Goal: Information Seeking & Learning: Learn about a topic

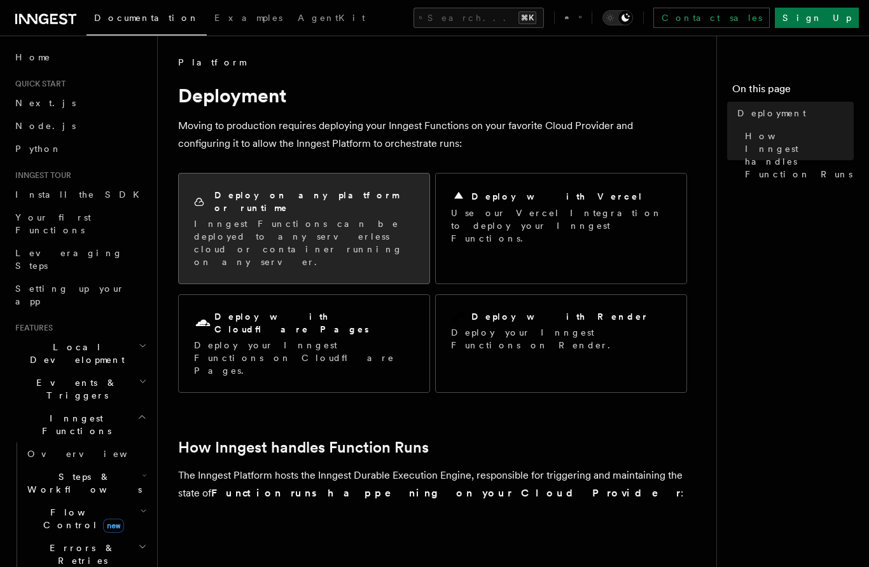
click at [356, 218] on p "Inngest Functions can be deployed to any serverless cloud or container running …" at bounding box center [304, 243] width 220 height 51
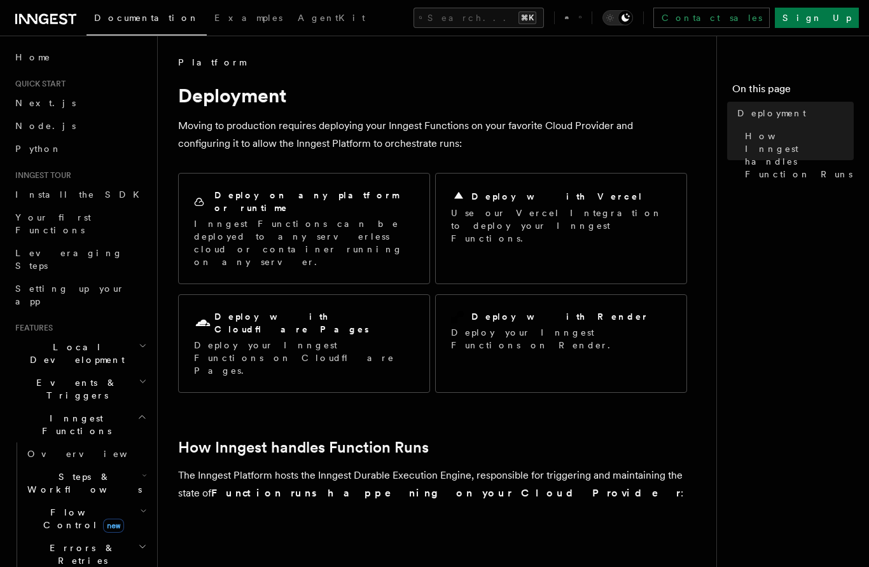
click at [582, 17] on icon at bounding box center [580, 17] width 3 height 11
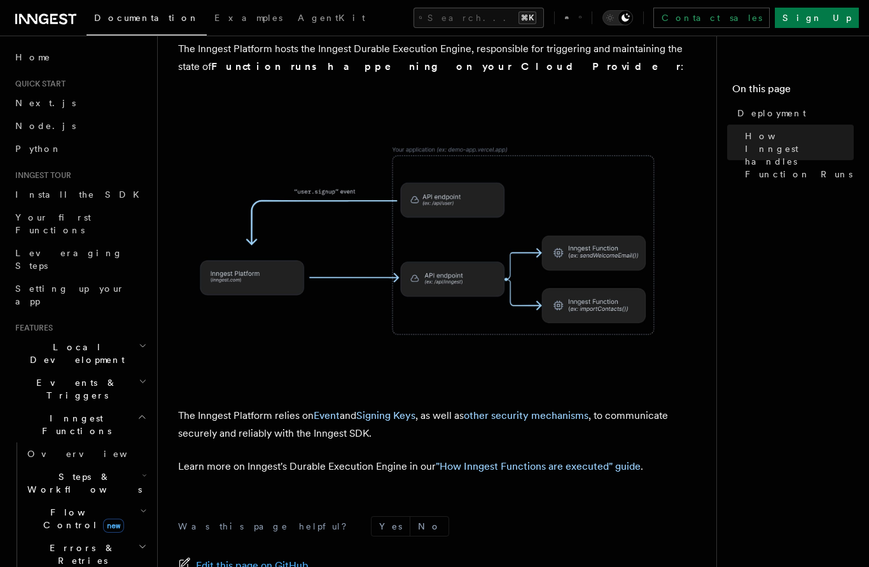
scroll to position [478, 0]
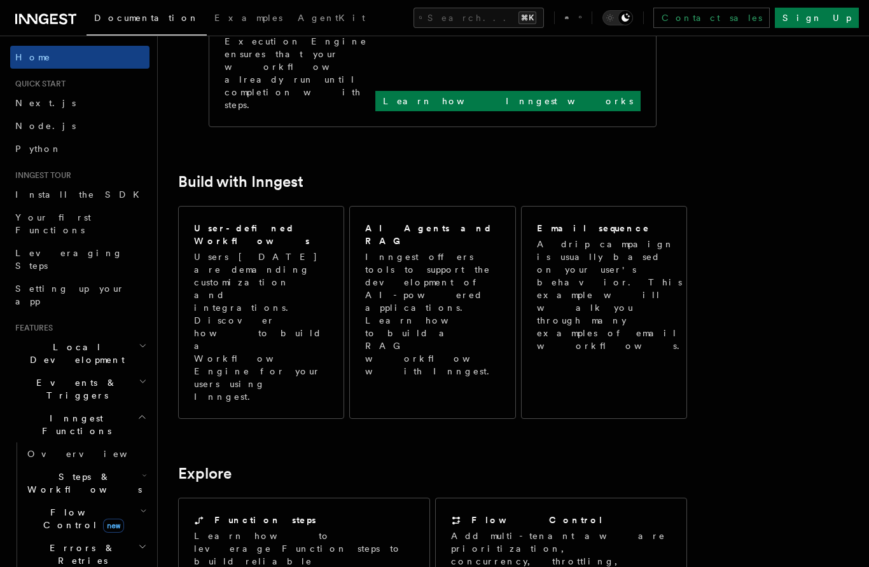
scroll to position [529, 0]
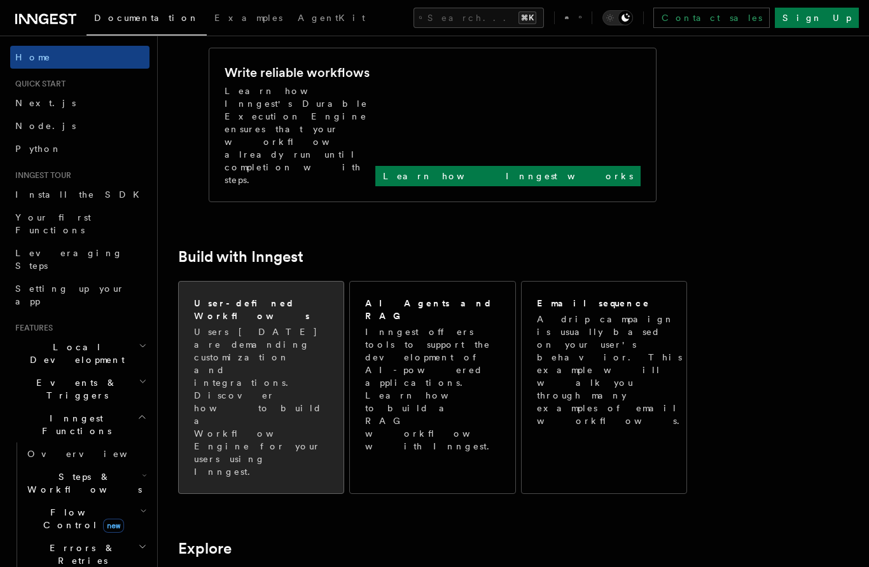
click at [286, 326] on p "Users today are demanding customization and integrations. Discover how to build…" at bounding box center [261, 402] width 134 height 153
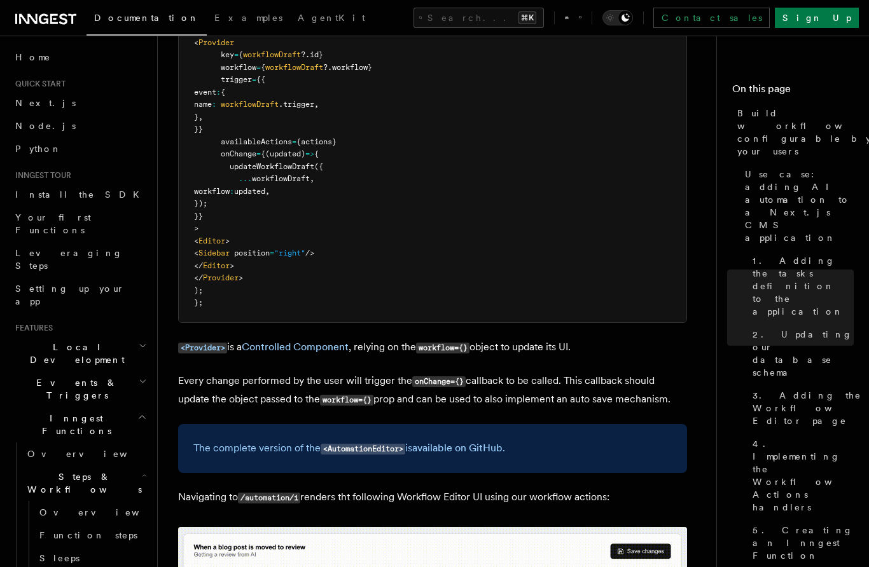
scroll to position [3616, 0]
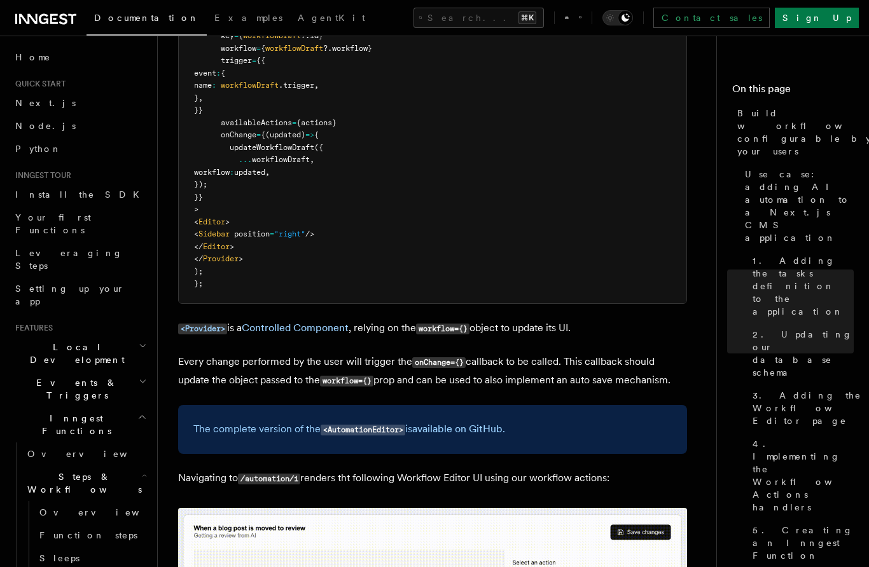
click at [506, 405] on div "The complete version of the <AutomationEditor> is available on GitHub ." at bounding box center [432, 429] width 509 height 49
click at [488, 423] on link "available on GitHub" at bounding box center [457, 429] width 90 height 12
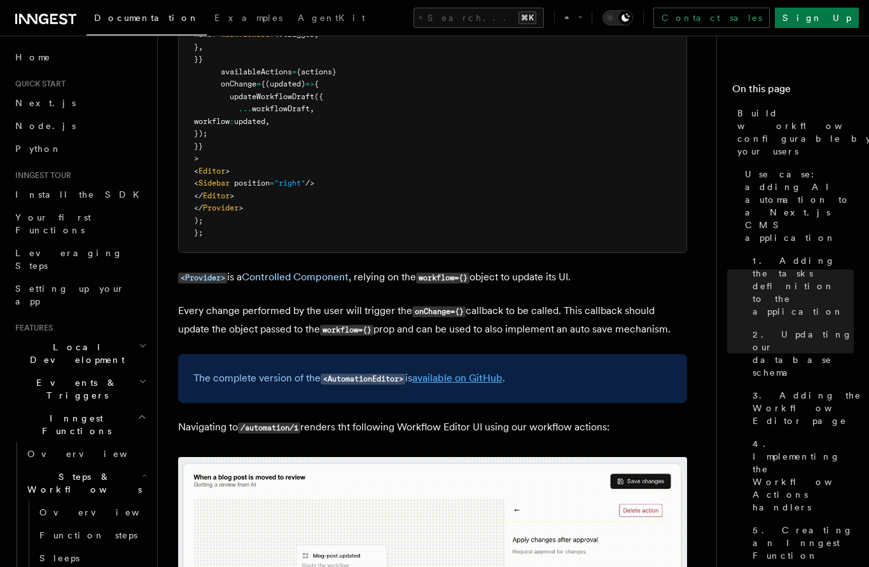
click at [468, 372] on link "available on GitHub" at bounding box center [457, 378] width 90 height 12
